Goal: Task Accomplishment & Management: Manage account settings

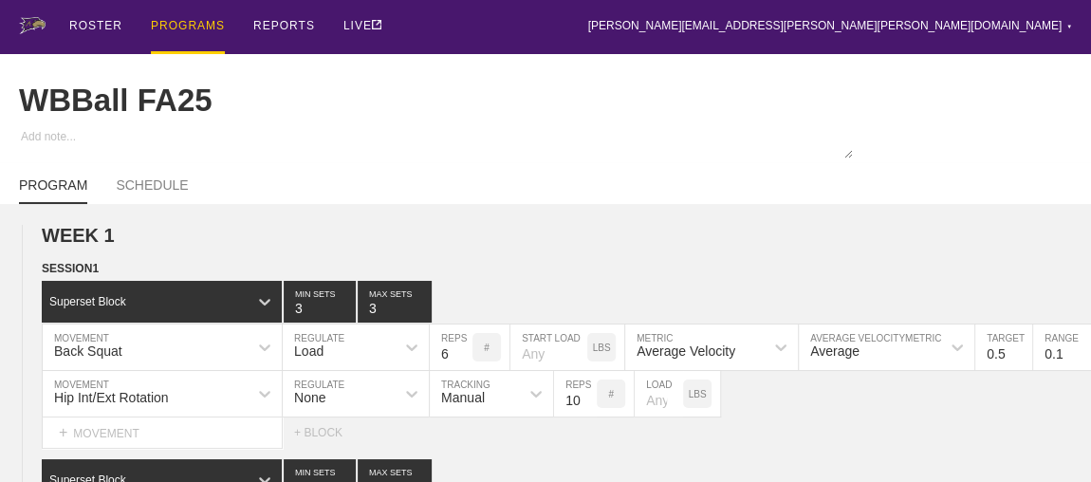
click at [200, 30] on div "PROGRAMS" at bounding box center [188, 27] width 74 height 54
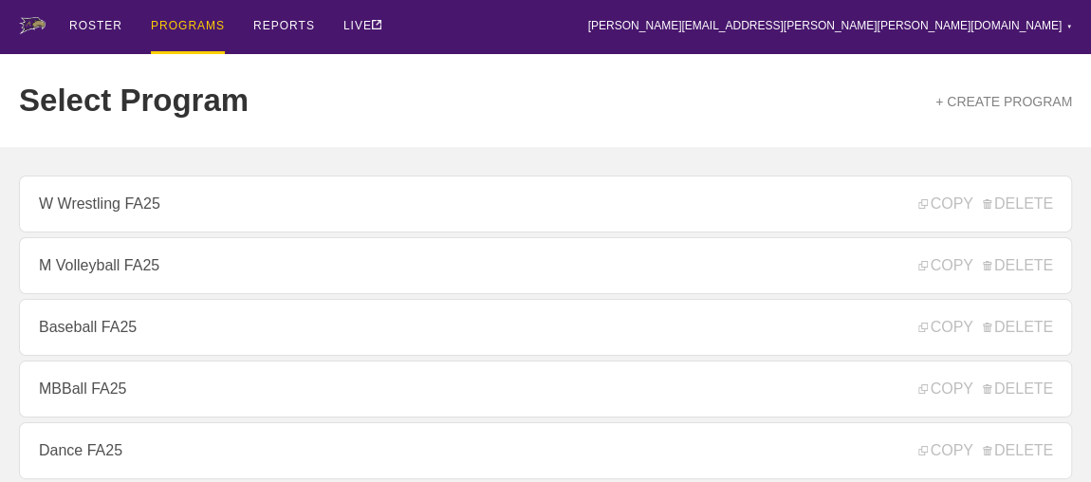
click at [481, 26] on div "ROSTER PROGRAMS REPORTS LIVE [PERSON_NAME][EMAIL_ADDRESS][PERSON_NAME][PERSON_N…" at bounding box center [545, 27] width 1053 height 54
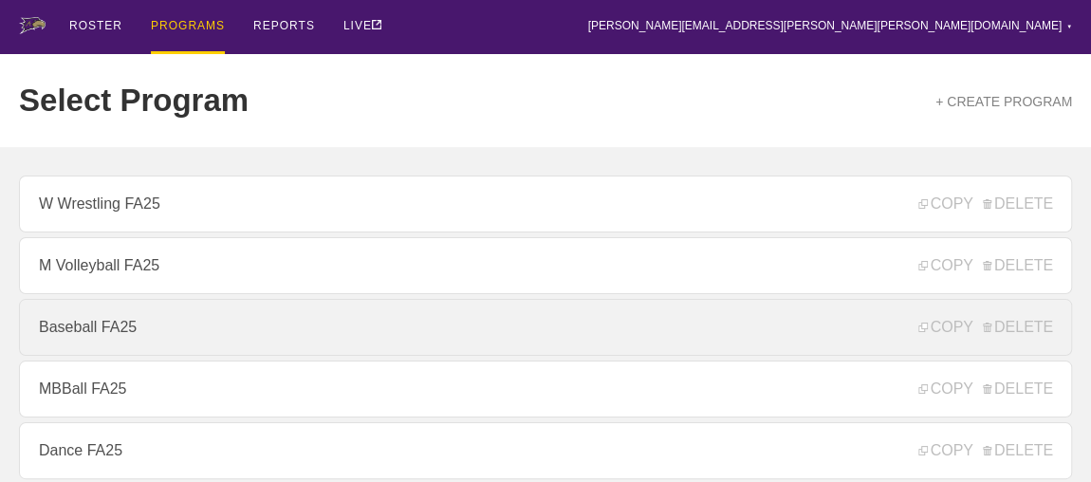
click at [240, 340] on link "Baseball FA25" at bounding box center [545, 327] width 1053 height 57
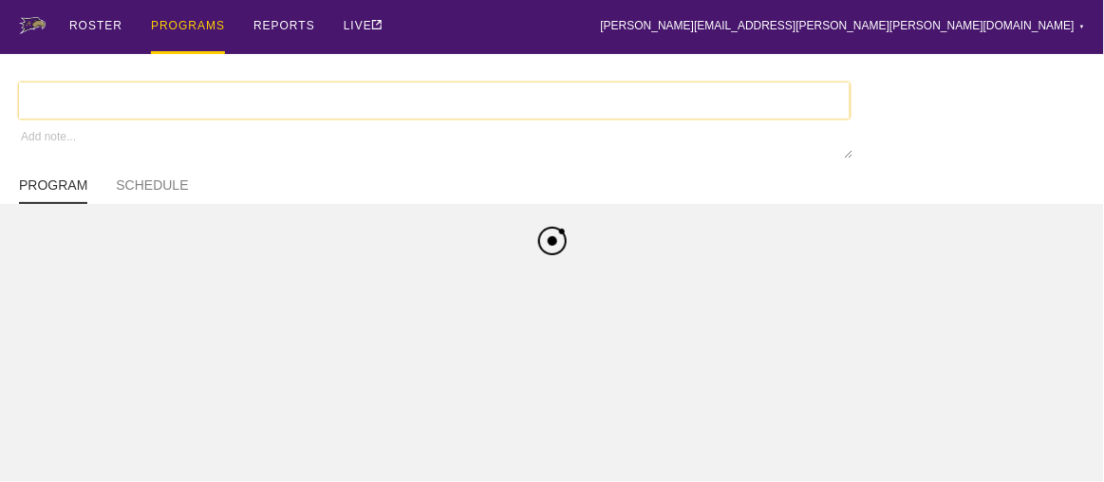
type textarea "x"
type input "Baseball FA25"
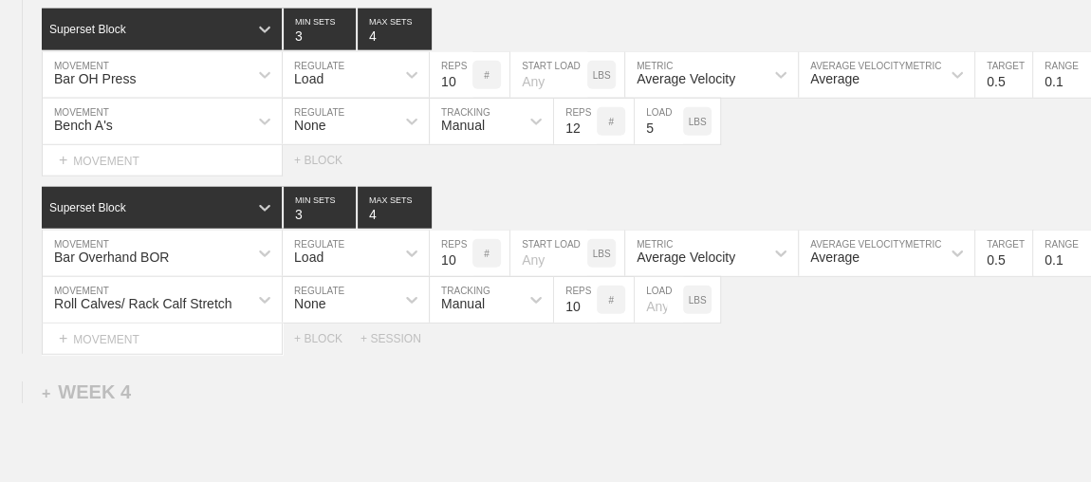
scroll to position [6168, 0]
